Goal: Information Seeking & Learning: Learn about a topic

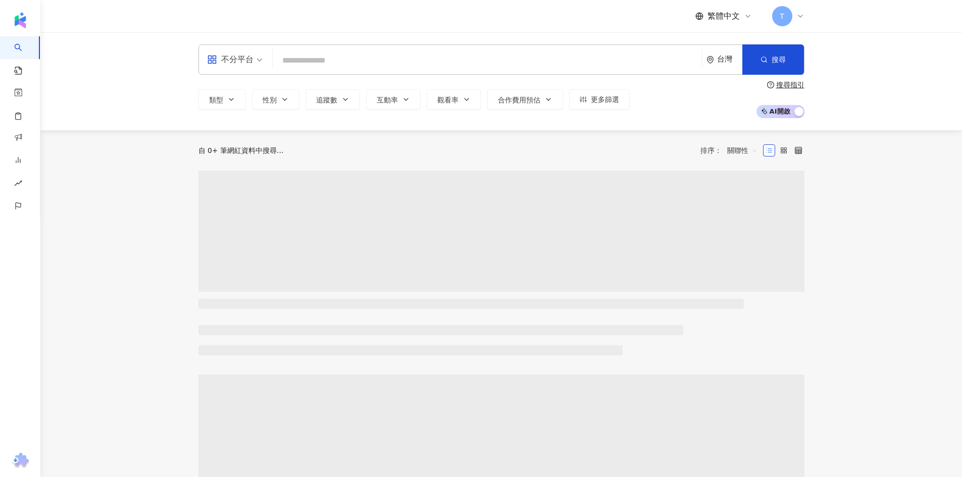
click at [346, 53] on input "search" at bounding box center [487, 60] width 421 height 19
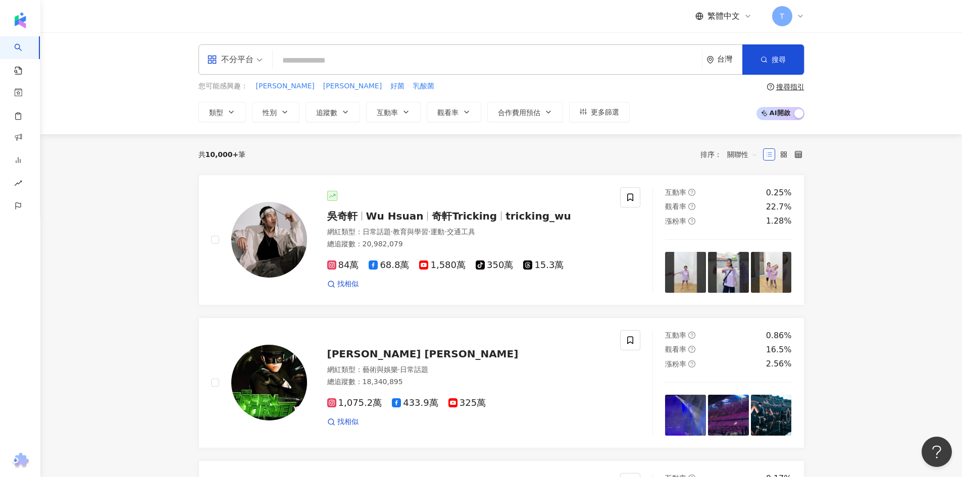
click at [425, 64] on input "search" at bounding box center [487, 60] width 421 height 19
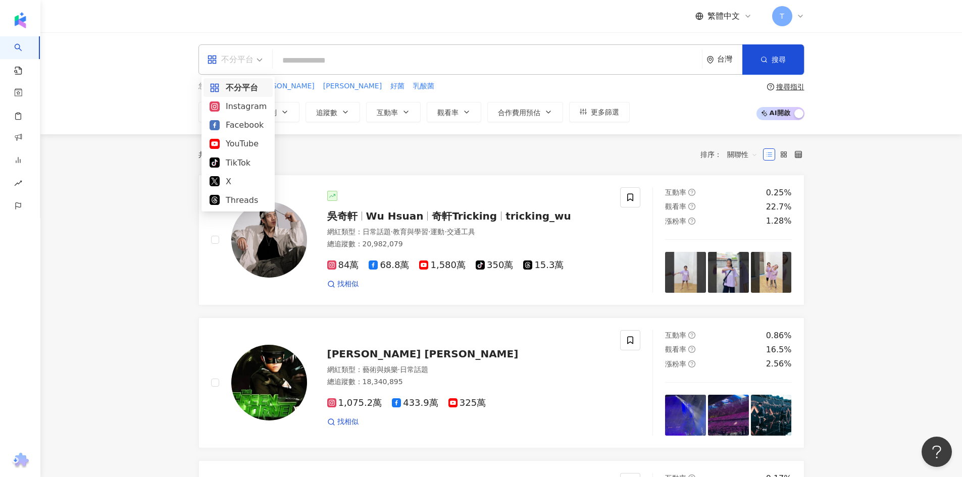
click at [261, 58] on span "不分平台" at bounding box center [235, 59] width 56 height 16
click at [243, 109] on div "Instagram" at bounding box center [238, 106] width 57 height 13
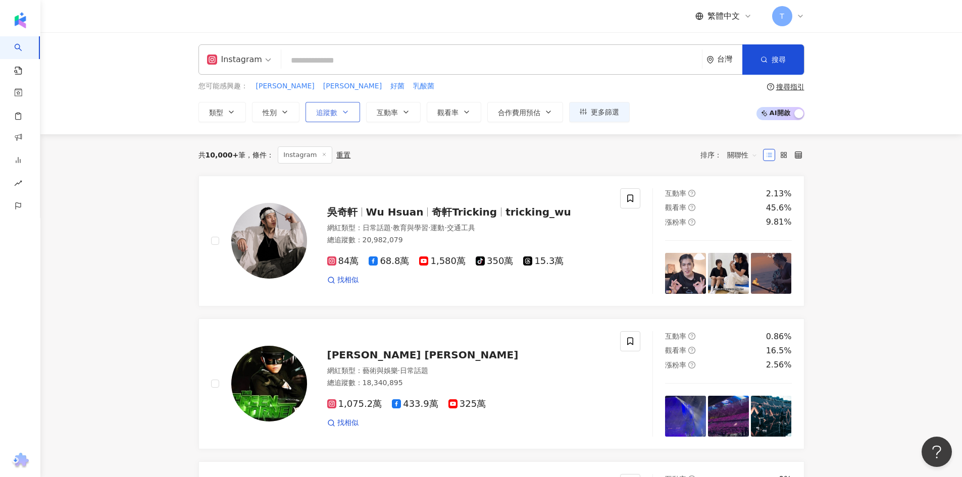
click at [350, 110] on button "追蹤數" at bounding box center [332, 112] width 55 height 20
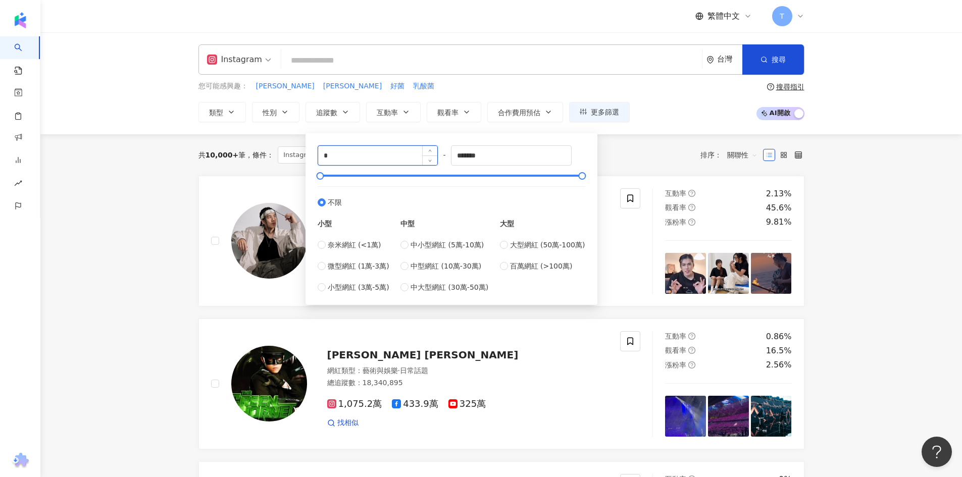
click at [368, 159] on input "*" at bounding box center [378, 155] width 120 height 19
type input "******"
click at [651, 147] on div "共 10,000+ 筆 條件 ： Instagram 重置 排序： 關聯性" at bounding box center [501, 154] width 606 height 17
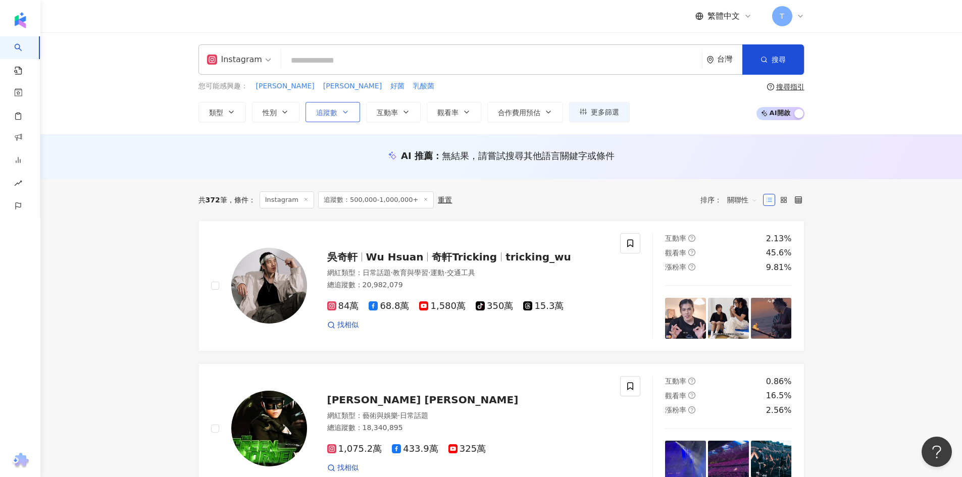
click at [347, 107] on button "追蹤數" at bounding box center [332, 112] width 55 height 20
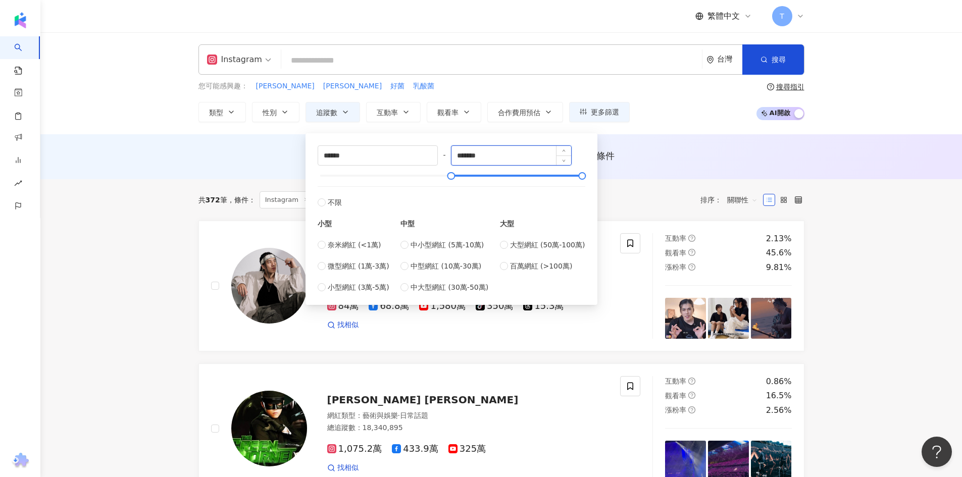
click at [496, 155] on input "*******" at bounding box center [511, 155] width 120 height 19
drag, startPoint x: 495, startPoint y: 155, endPoint x: 477, endPoint y: 157, distance: 18.7
click at [477, 157] on input "*******" at bounding box center [511, 155] width 120 height 19
click at [640, 163] on div "AI 推薦 ： 無結果，請嘗試搜尋其他語言關鍵字或條件" at bounding box center [501, 158] width 646 height 19
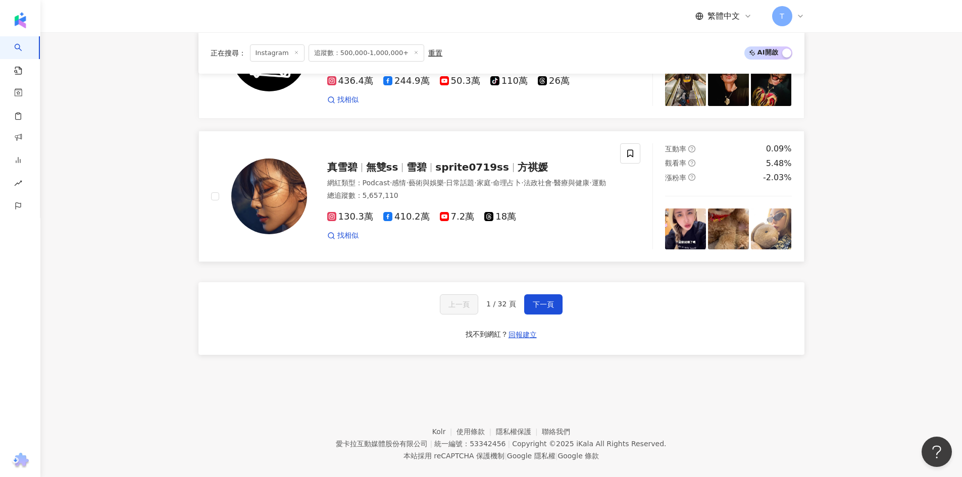
scroll to position [1676, 0]
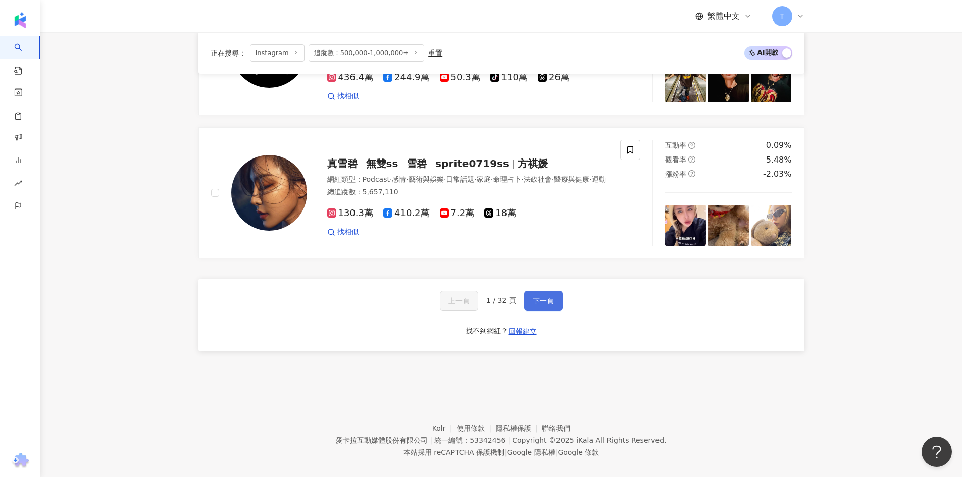
click at [537, 297] on span "下一頁" at bounding box center [543, 301] width 21 height 8
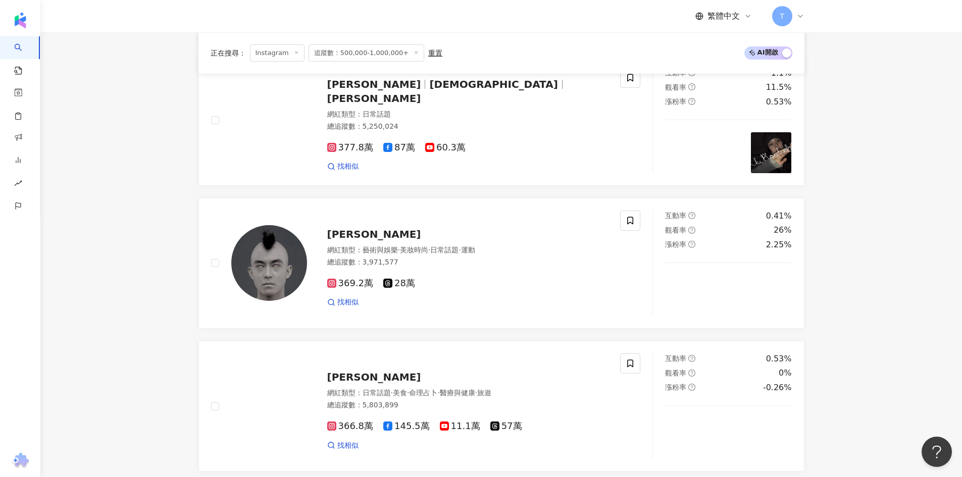
scroll to position [505, 0]
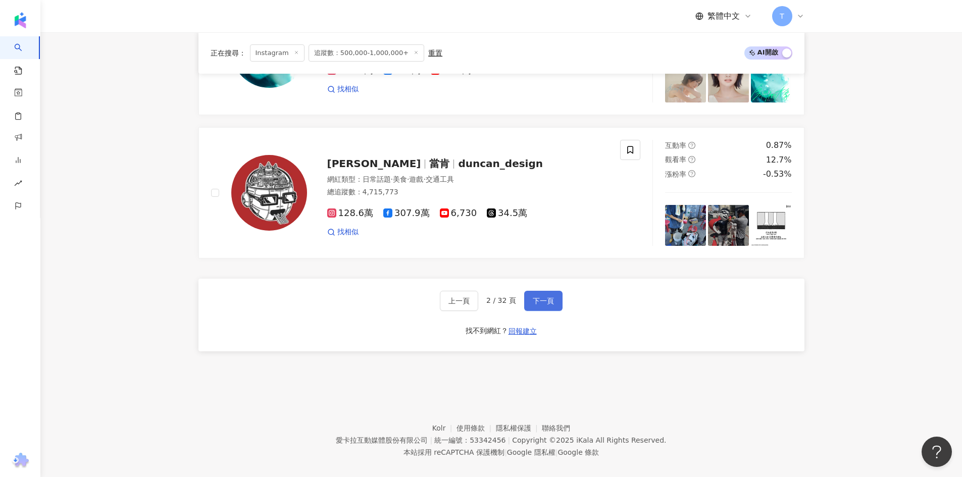
click at [550, 297] on span "下一頁" at bounding box center [543, 301] width 21 height 8
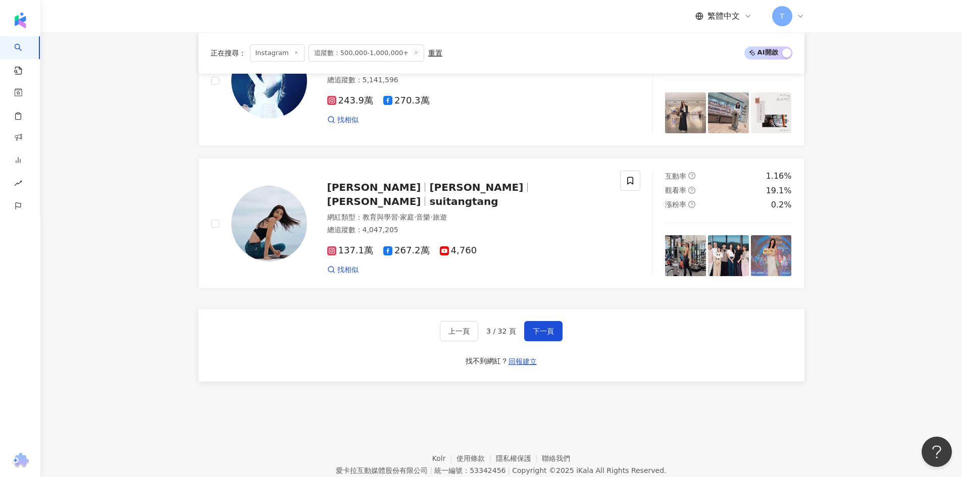
scroll to position [1680, 0]
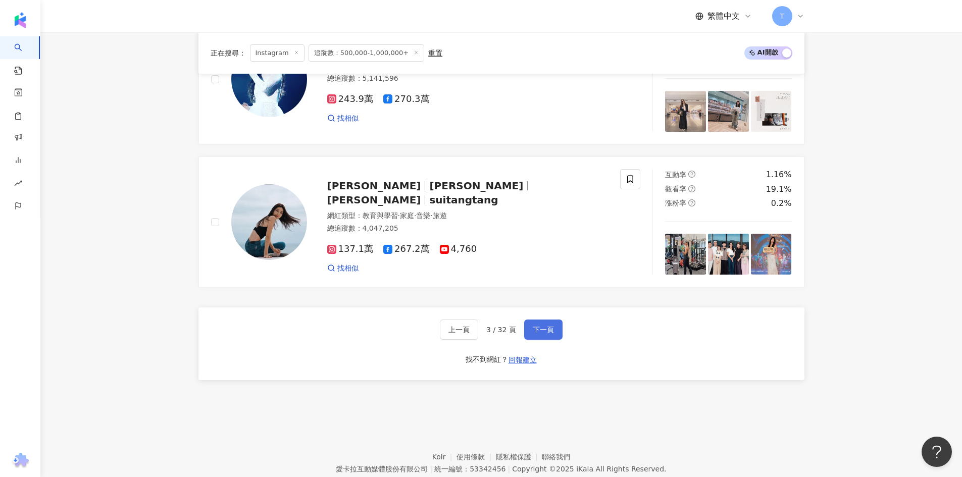
click at [544, 326] on span "下一頁" at bounding box center [543, 330] width 21 height 8
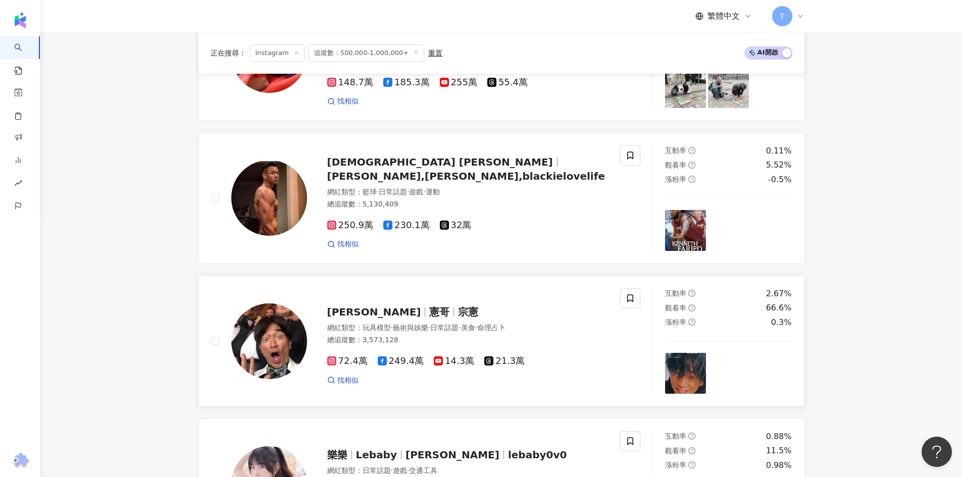
scroll to position [404, 0]
